Goal: Information Seeking & Learning: Find specific page/section

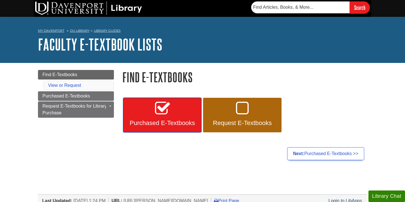
click at [164, 117] on icon at bounding box center [162, 109] width 15 height 16
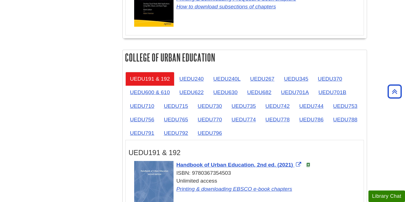
scroll to position [870, 0]
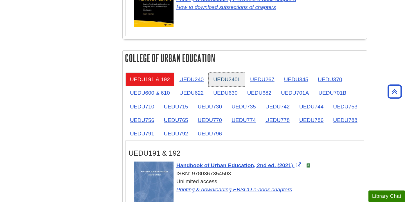
click at [226, 79] on link "UEDU240L" at bounding box center [227, 80] width 36 height 14
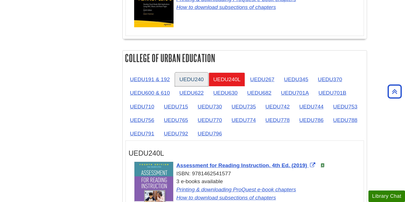
click at [193, 82] on link "UEDU240" at bounding box center [191, 80] width 33 height 14
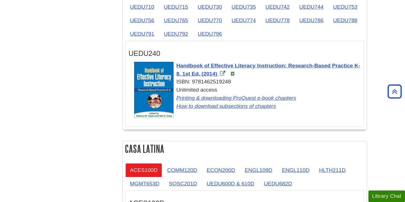
scroll to position [951, 0]
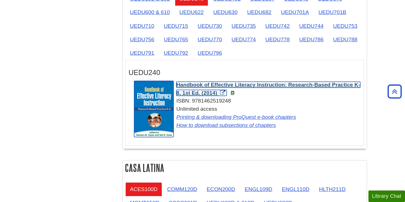
click at [200, 87] on span "Handbook of Effective Literacy Instruction: Research-Based Practice K-8, 1st Ed…" at bounding box center [268, 89] width 184 height 14
